Goal: Task Accomplishment & Management: Manage account settings

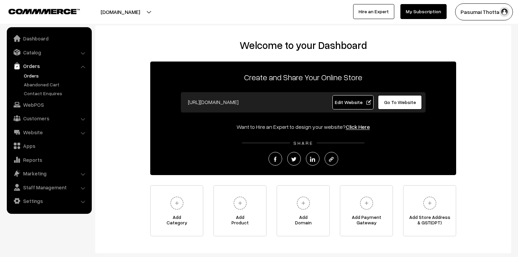
click at [30, 75] on link "Orders" at bounding box center [55, 75] width 67 height 7
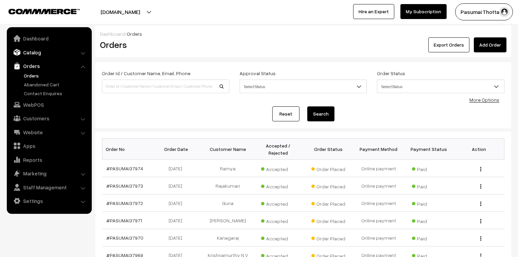
click at [34, 51] on link "Catalog" at bounding box center [49, 52] width 81 height 12
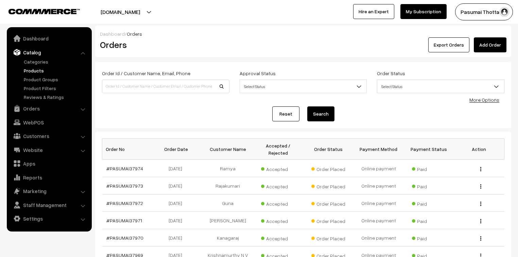
click at [33, 67] on link "Products" at bounding box center [55, 70] width 67 height 7
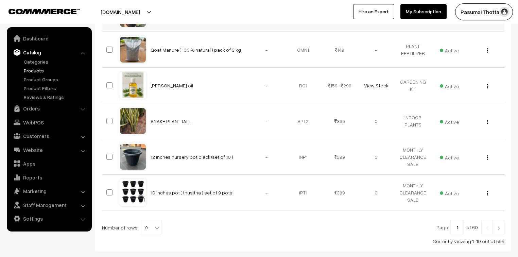
scroll to position [337, 0]
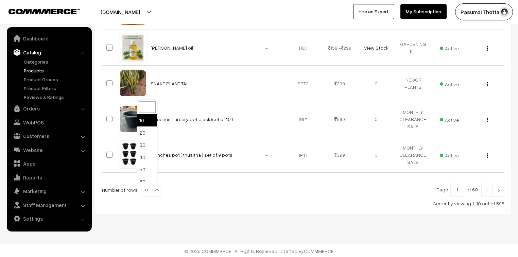
click at [154, 192] on b at bounding box center [157, 190] width 7 height 7
select select "100"
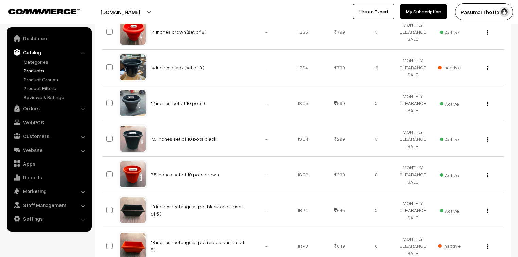
scroll to position [959, 0]
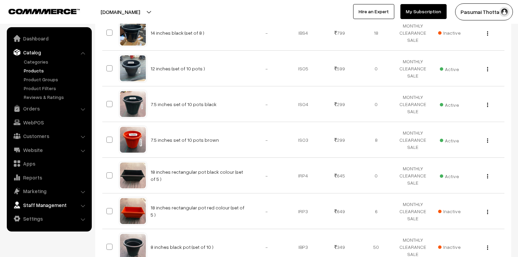
click at [68, 200] on link "Staff Management" at bounding box center [49, 205] width 81 height 12
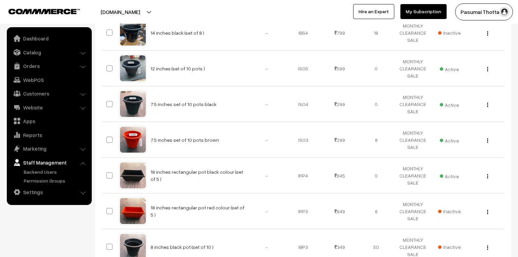
click at [68, 200] on ul "Dashboard Catalog" at bounding box center [49, 116] width 85 height 178
click at [30, 63] on link "Orders" at bounding box center [49, 66] width 81 height 12
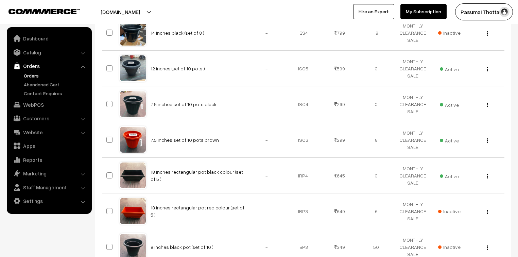
click at [29, 75] on link "Orders" at bounding box center [55, 75] width 67 height 7
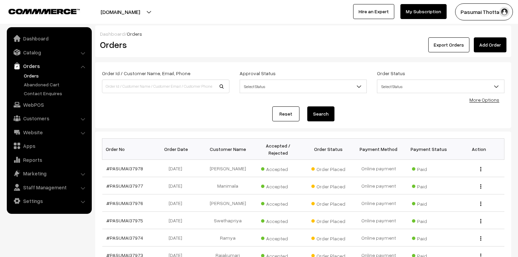
click at [485, 101] on link "More Options" at bounding box center [485, 100] width 30 height 6
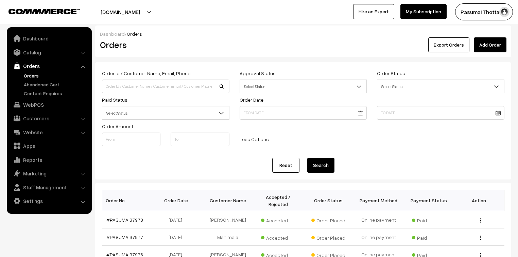
click at [149, 116] on span "Select Status" at bounding box center [165, 113] width 127 height 12
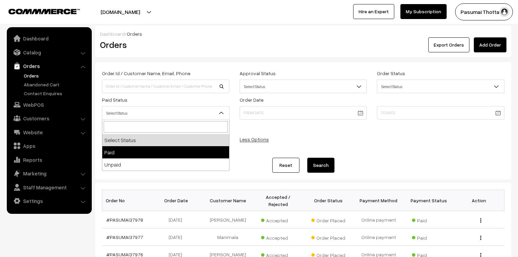
select select "1"
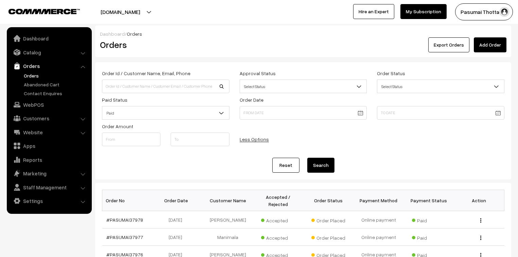
click at [321, 162] on button "Search" at bounding box center [320, 165] width 27 height 15
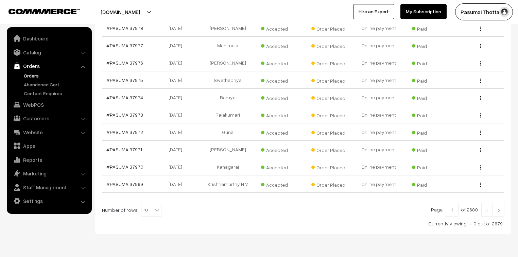
scroll to position [205, 0]
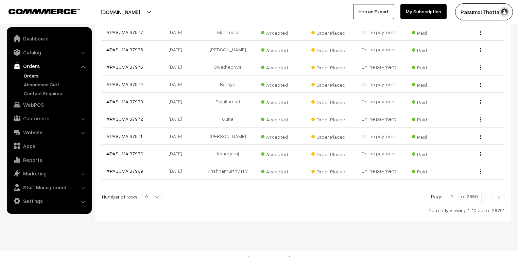
click at [156, 193] on b at bounding box center [157, 196] width 7 height 7
select select "50"
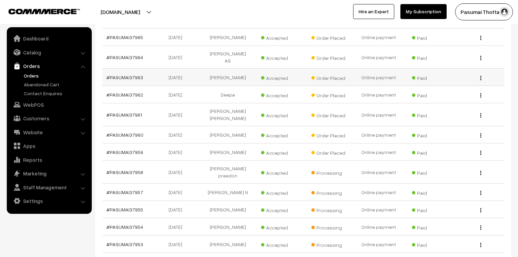
scroll to position [381, 0]
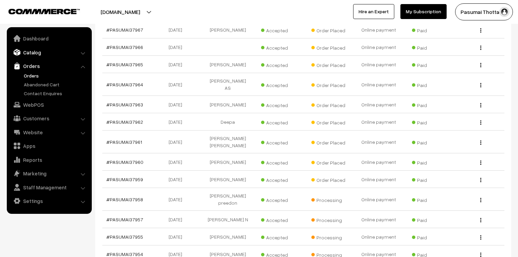
click at [33, 50] on link "Catalog" at bounding box center [49, 52] width 81 height 12
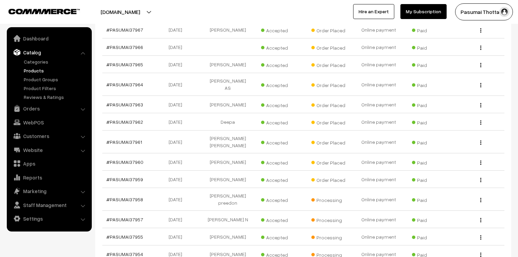
click at [31, 69] on link "Products" at bounding box center [55, 70] width 67 height 7
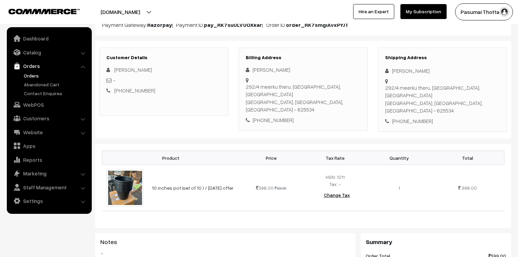
scroll to position [82, 0]
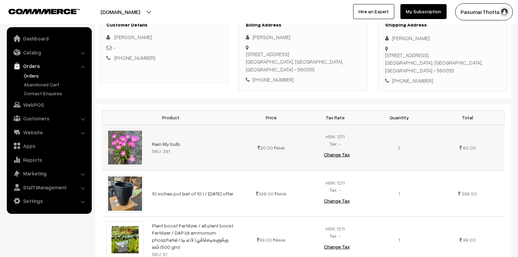
scroll to position [109, 0]
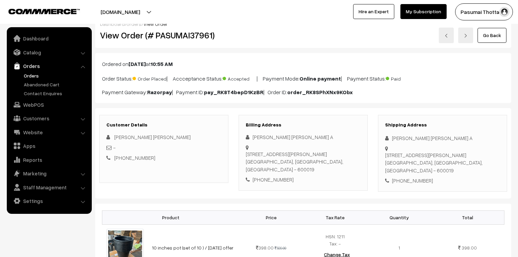
scroll to position [27, 0]
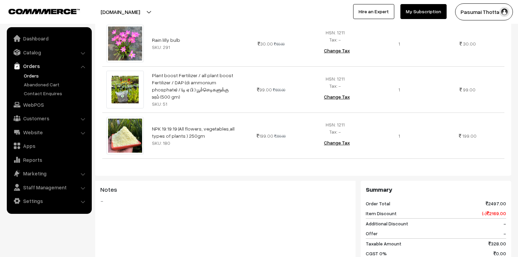
scroll to position [218, 0]
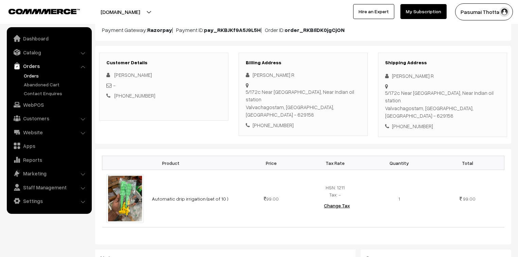
scroll to position [27, 0]
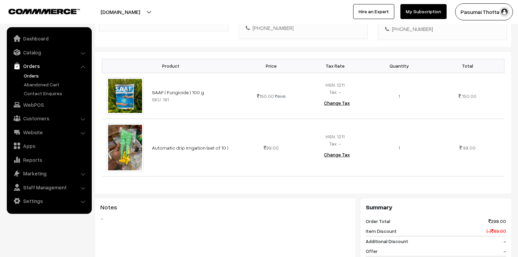
scroll to position [163, 0]
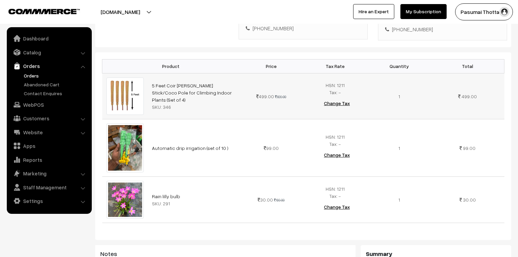
scroll to position [190, 0]
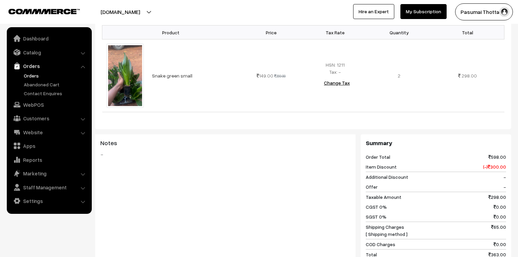
scroll to position [245, 0]
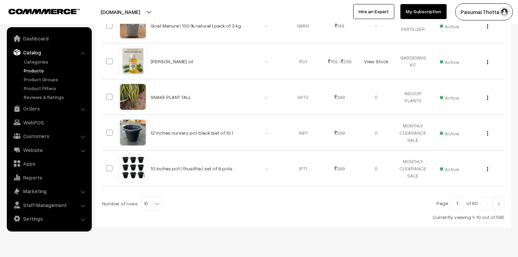
scroll to position [326, 0]
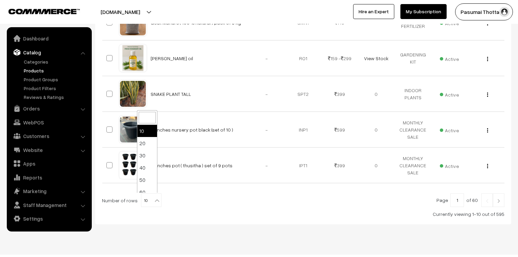
click at [154, 201] on b at bounding box center [157, 200] width 7 height 7
select select "100"
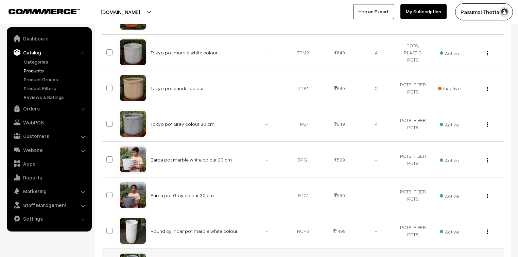
scroll to position [3354, 0]
